Goal: Information Seeking & Learning: Learn about a topic

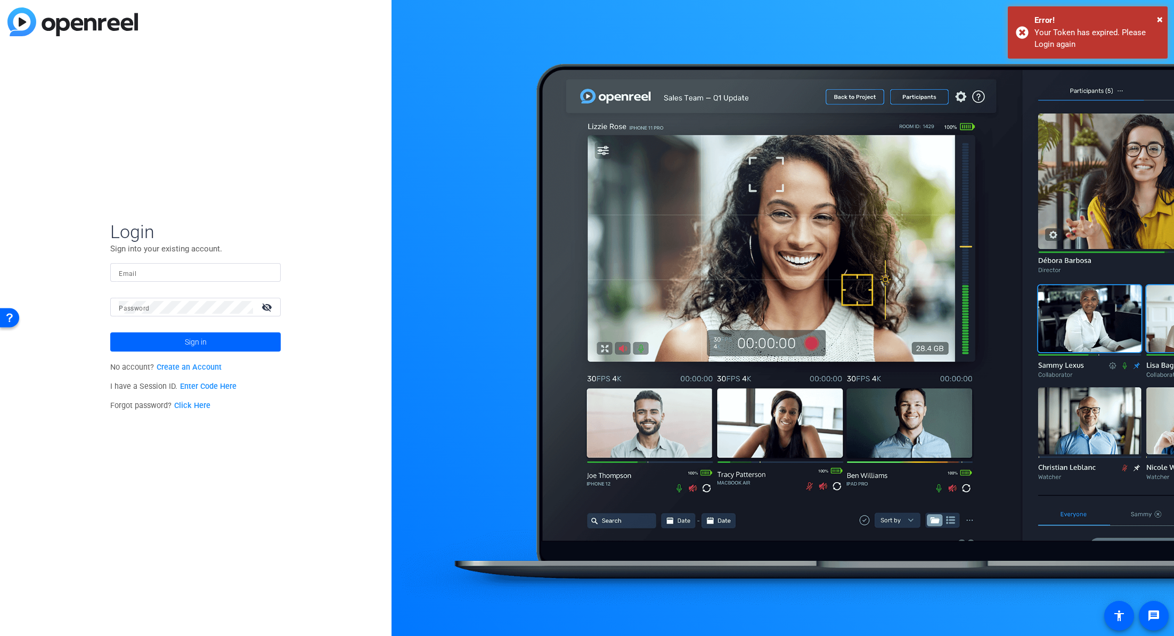
click at [149, 270] on input "Email" at bounding box center [195, 272] width 153 height 13
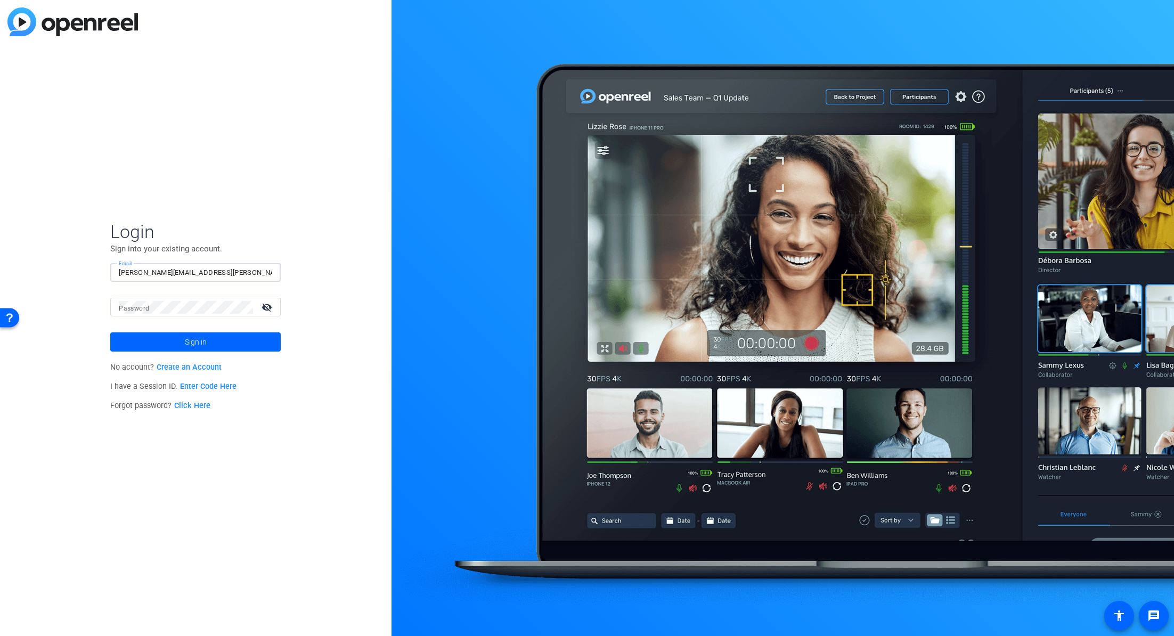
type input "scott.janulewicz@netscout.com"
click at [272, 305] on mat-icon "visibility_off" at bounding box center [268, 306] width 26 height 15
click at [197, 343] on span "Sign in" at bounding box center [196, 342] width 22 height 27
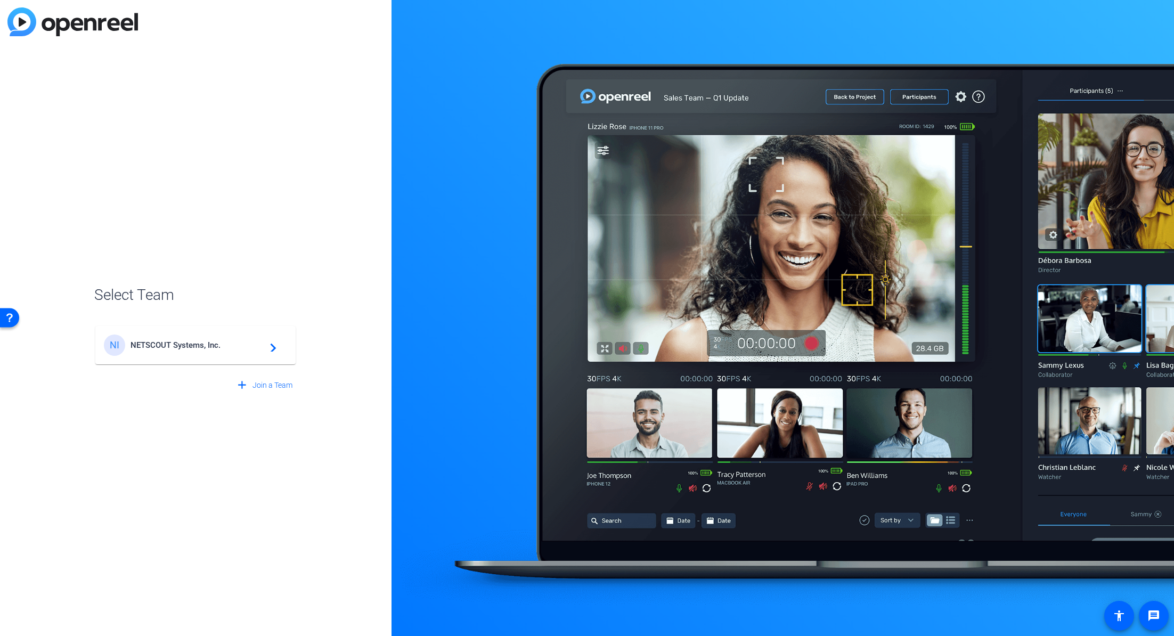
click at [226, 354] on div "NI NETSCOUT Systems, Inc. navigate_next" at bounding box center [195, 345] width 183 height 21
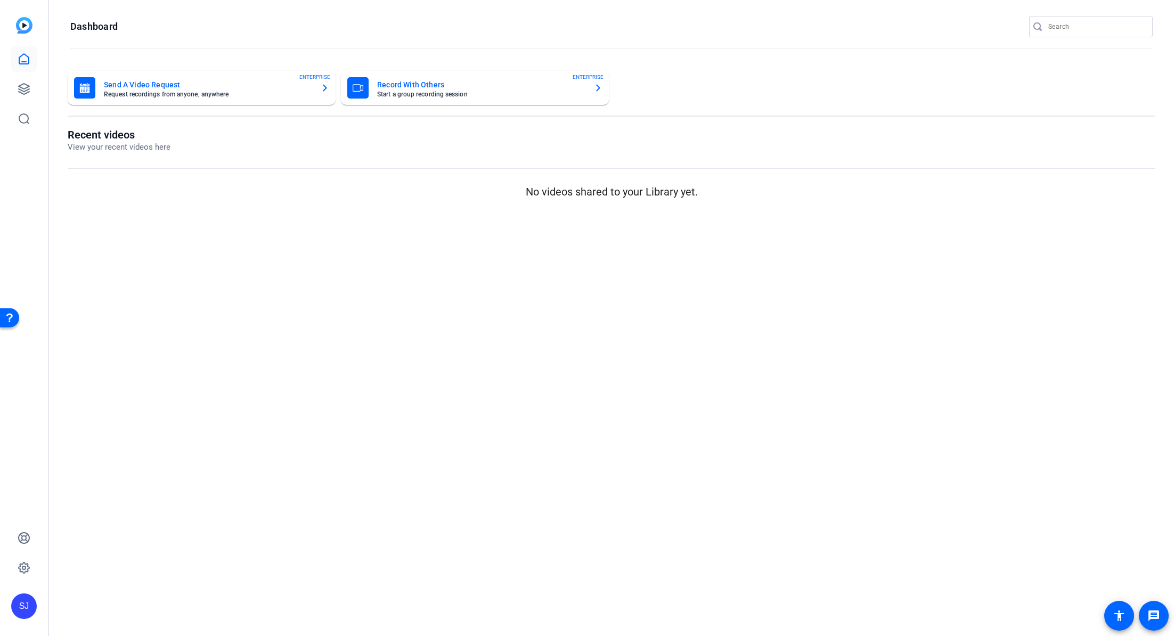
click at [525, 90] on mat-card-title "Record With Others" at bounding box center [481, 84] width 208 height 13
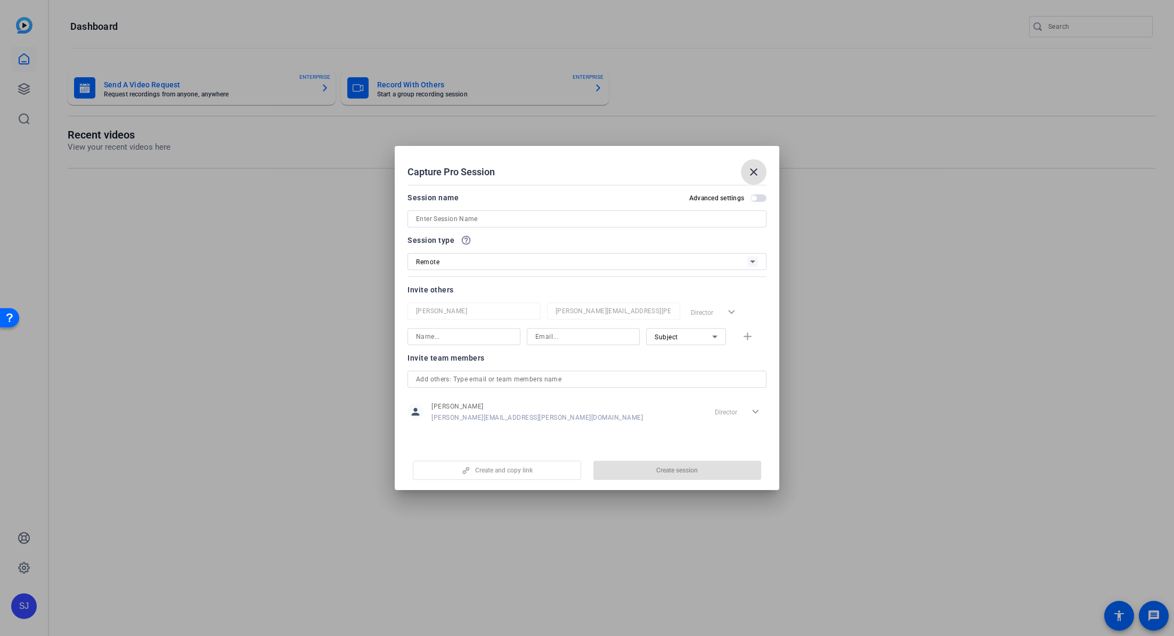
click at [766, 74] on div at bounding box center [587, 318] width 1174 height 636
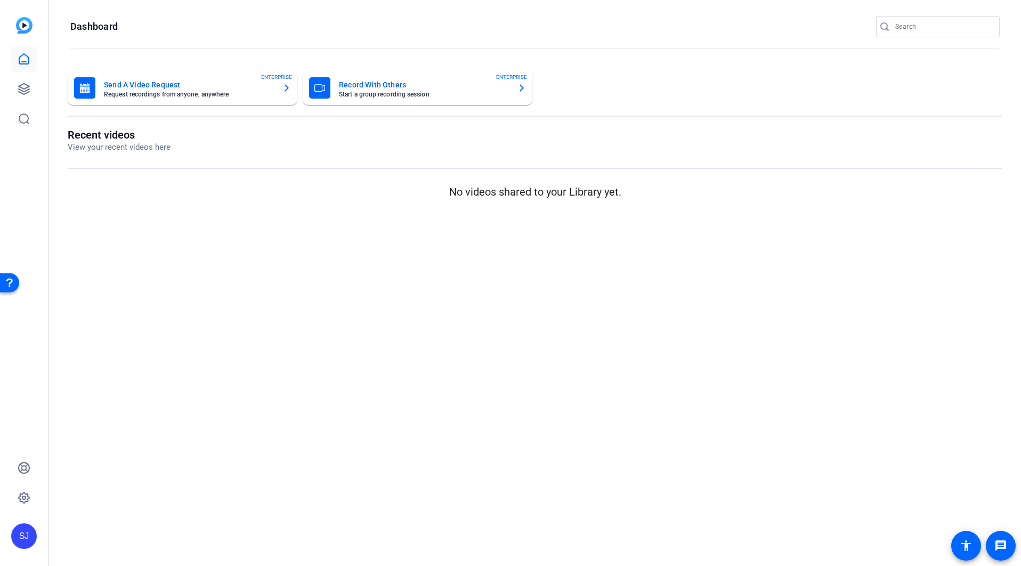
click at [732, 79] on div "Send A Video Request Request recordings from anyone, anywhere ENTERPRISE Record…" at bounding box center [535, 88] width 934 height 34
click at [23, 25] on img at bounding box center [24, 25] width 17 height 17
click at [13, 285] on div "Open Resource Center" at bounding box center [9, 282] width 9 height 9
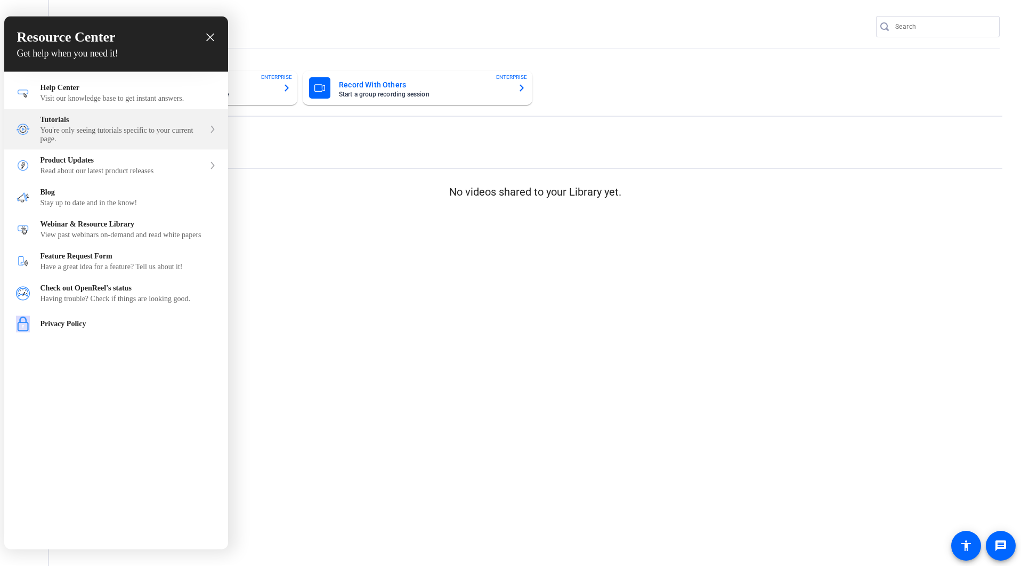
click at [65, 129] on div "You're only seeing tutorials specific to your current page." at bounding box center [122, 134] width 164 height 17
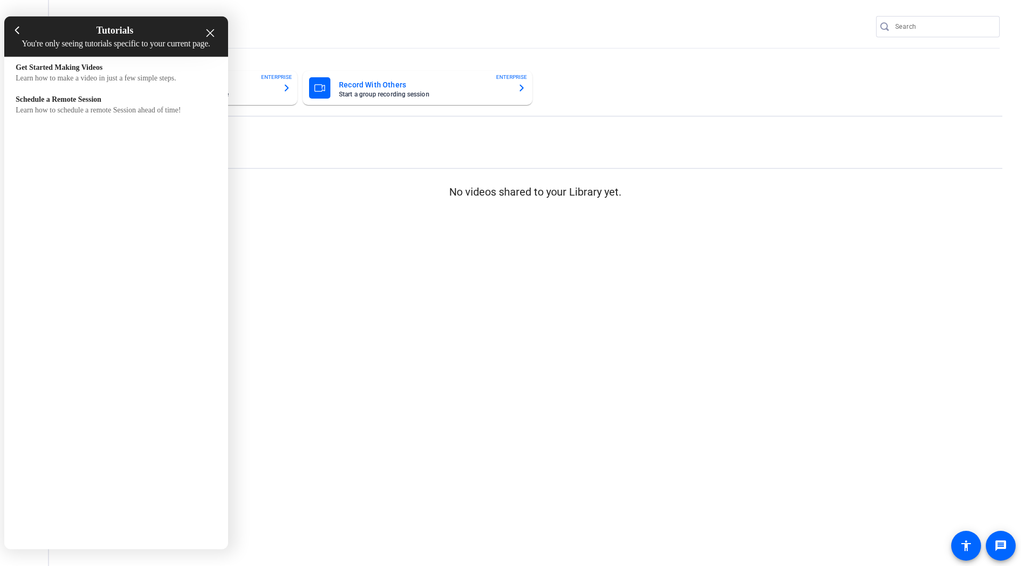
click at [103, 190] on div "Get Started Making Videos Learn how to make a video in just a few simple steps.…" at bounding box center [116, 298] width 224 height 482
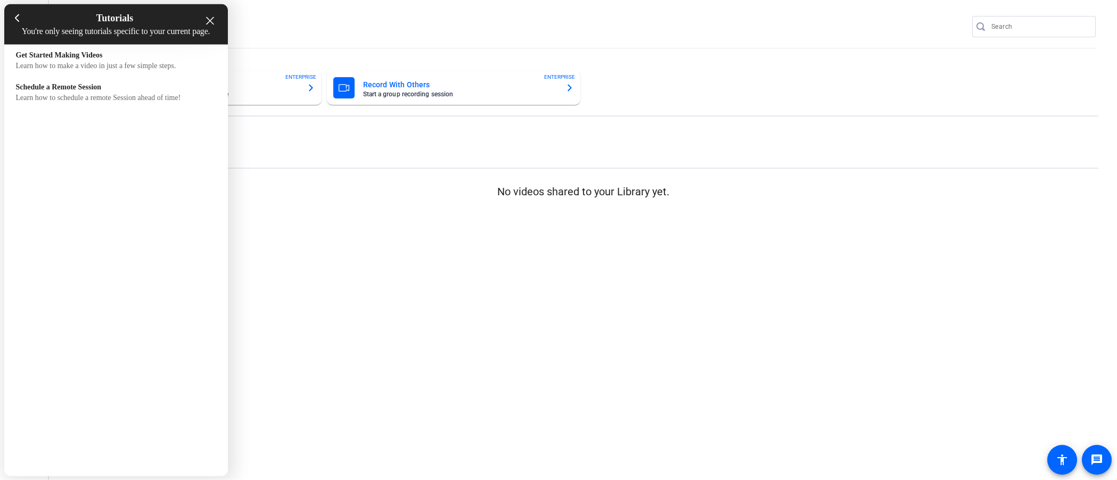
click at [296, 258] on div at bounding box center [558, 240] width 1117 height 480
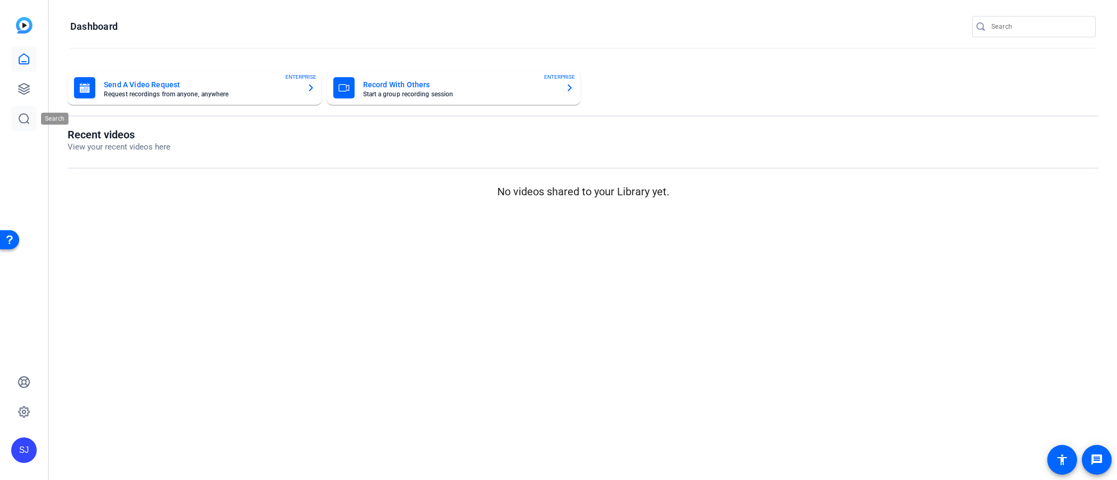
click at [24, 118] on icon at bounding box center [24, 118] width 13 height 13
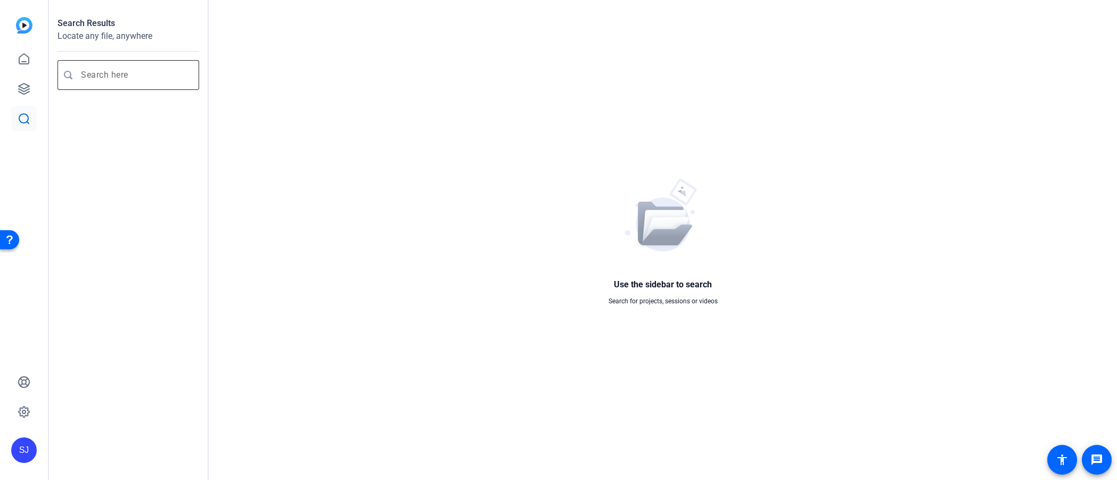
click at [109, 75] on input "Enter search query" at bounding box center [133, 75] width 105 height 13
type input "recording screen"
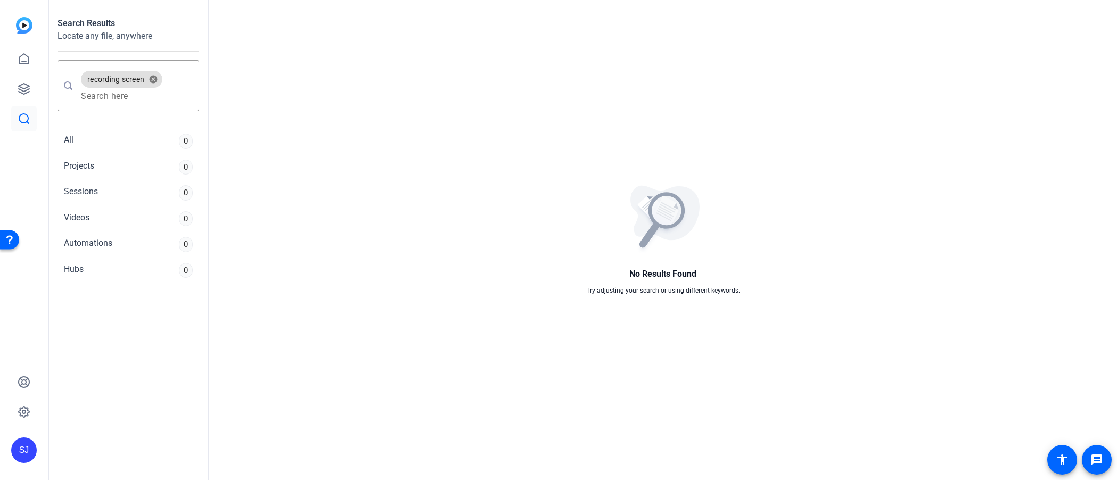
click at [22, 20] on img at bounding box center [24, 25] width 17 height 17
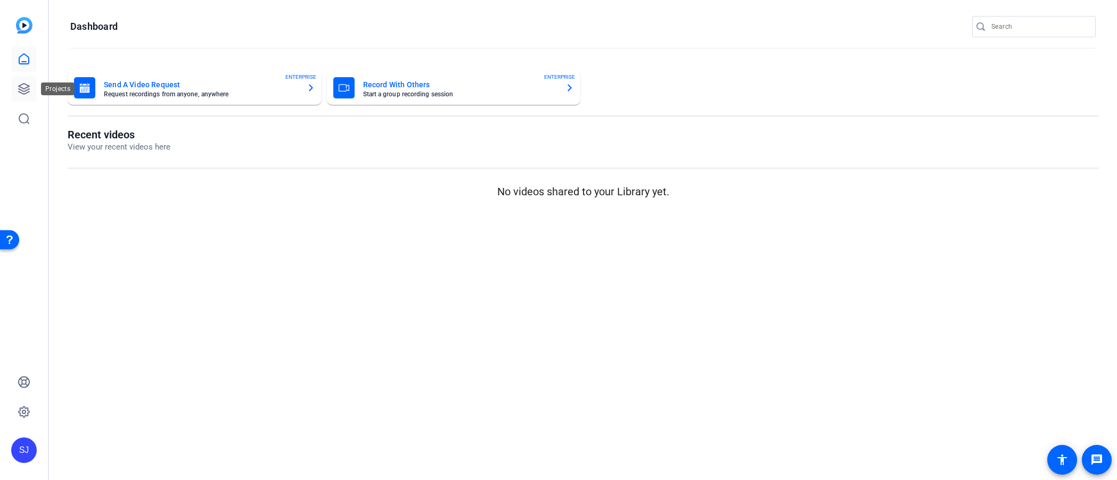
click at [25, 90] on icon at bounding box center [24, 89] width 11 height 11
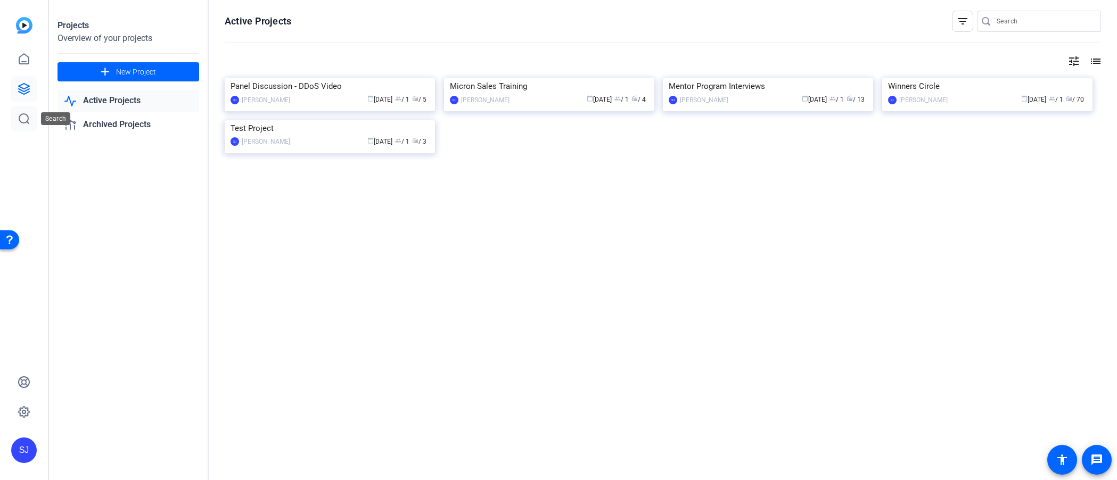
click at [24, 115] on icon at bounding box center [24, 118] width 13 height 13
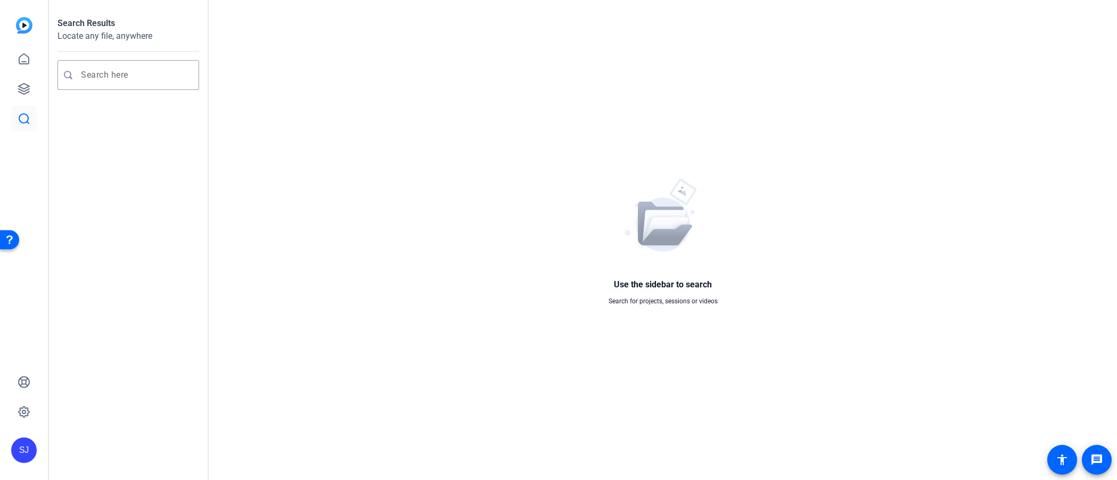
click at [3, 241] on div "Open Resource Center" at bounding box center [9, 239] width 19 height 19
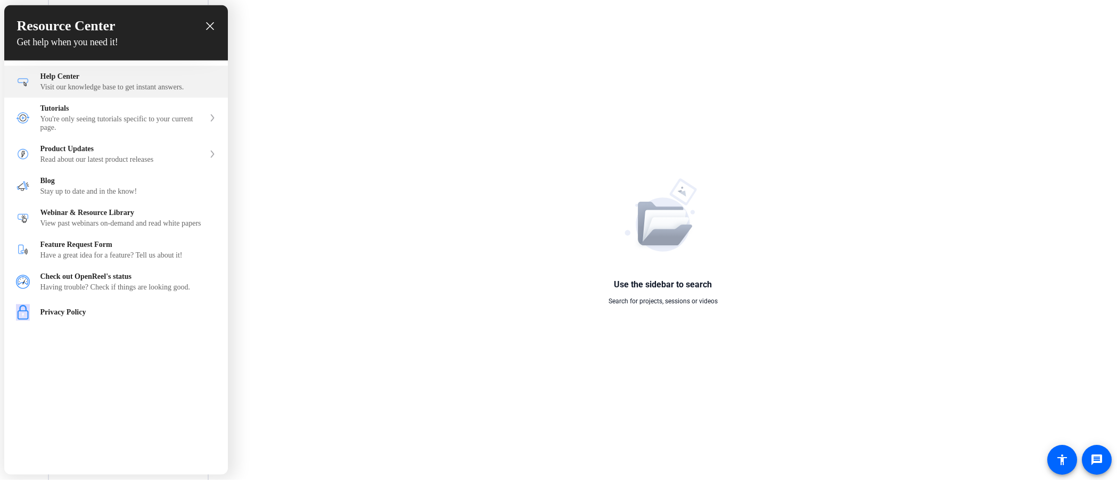
click at [81, 74] on div "Help Center" at bounding box center [128, 76] width 176 height 9
